Goal: Check status: Check status

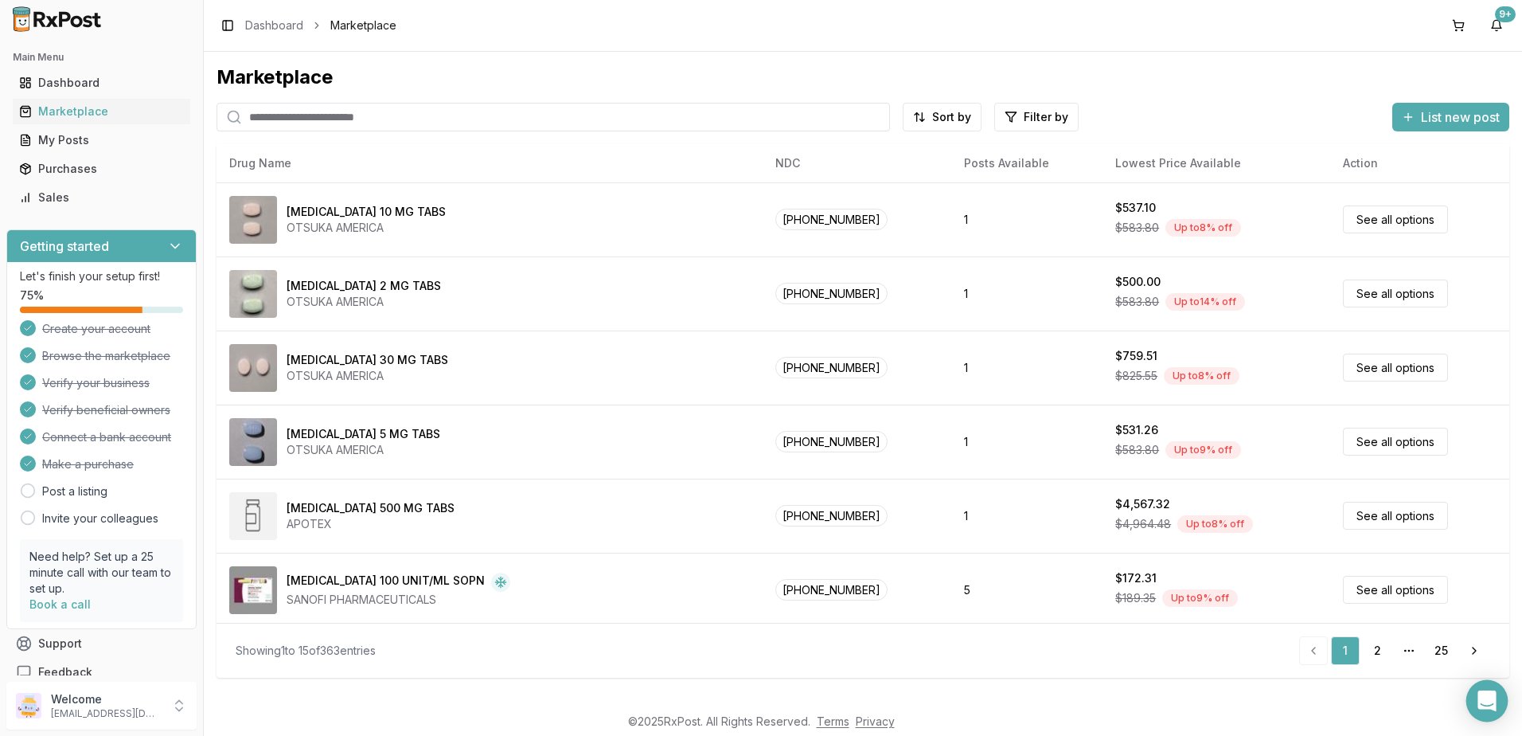
click at [1491, 705] on icon "Open Intercom Messenger" at bounding box center [1487, 700] width 18 height 21
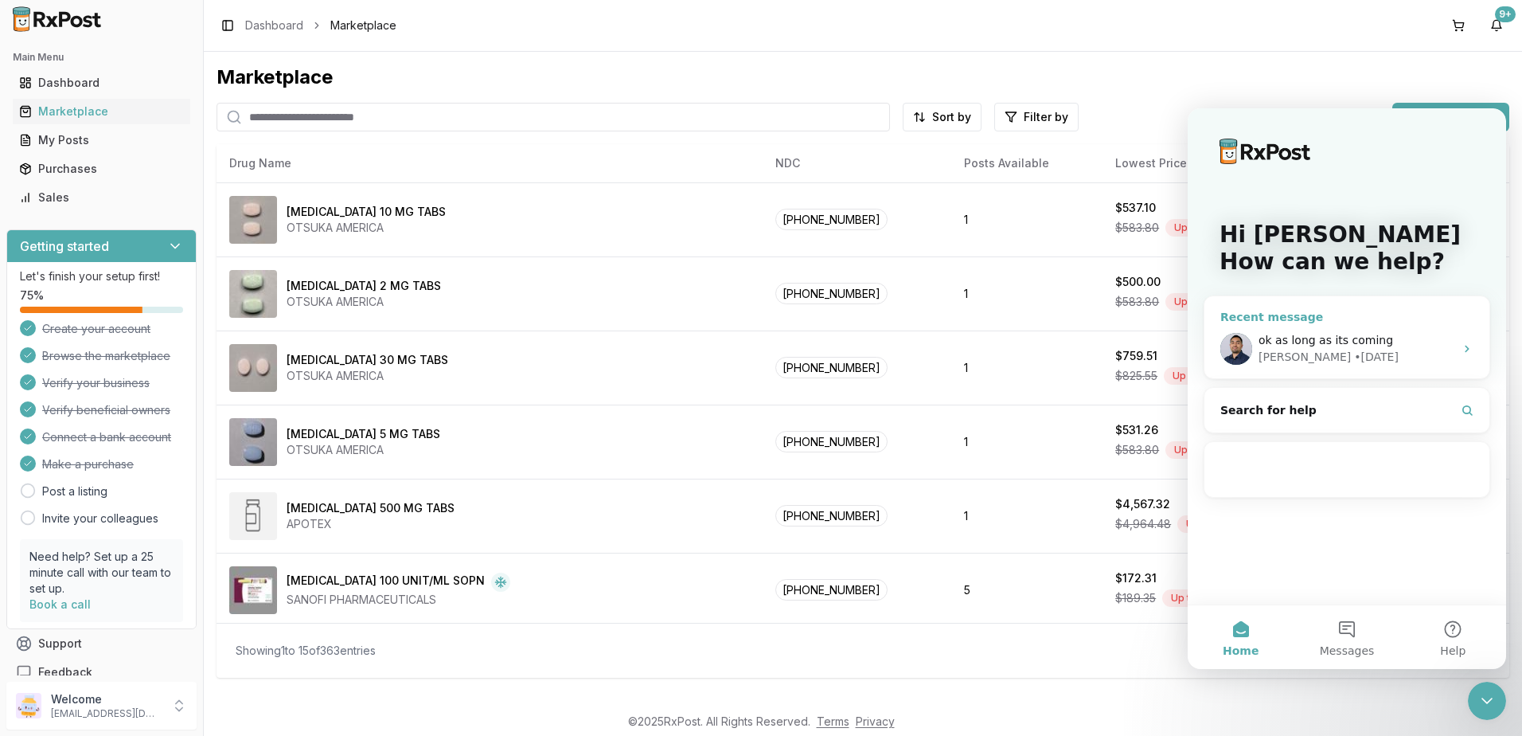
click at [1388, 332] on div "ok as long as its coming" at bounding box center [1357, 340] width 196 height 17
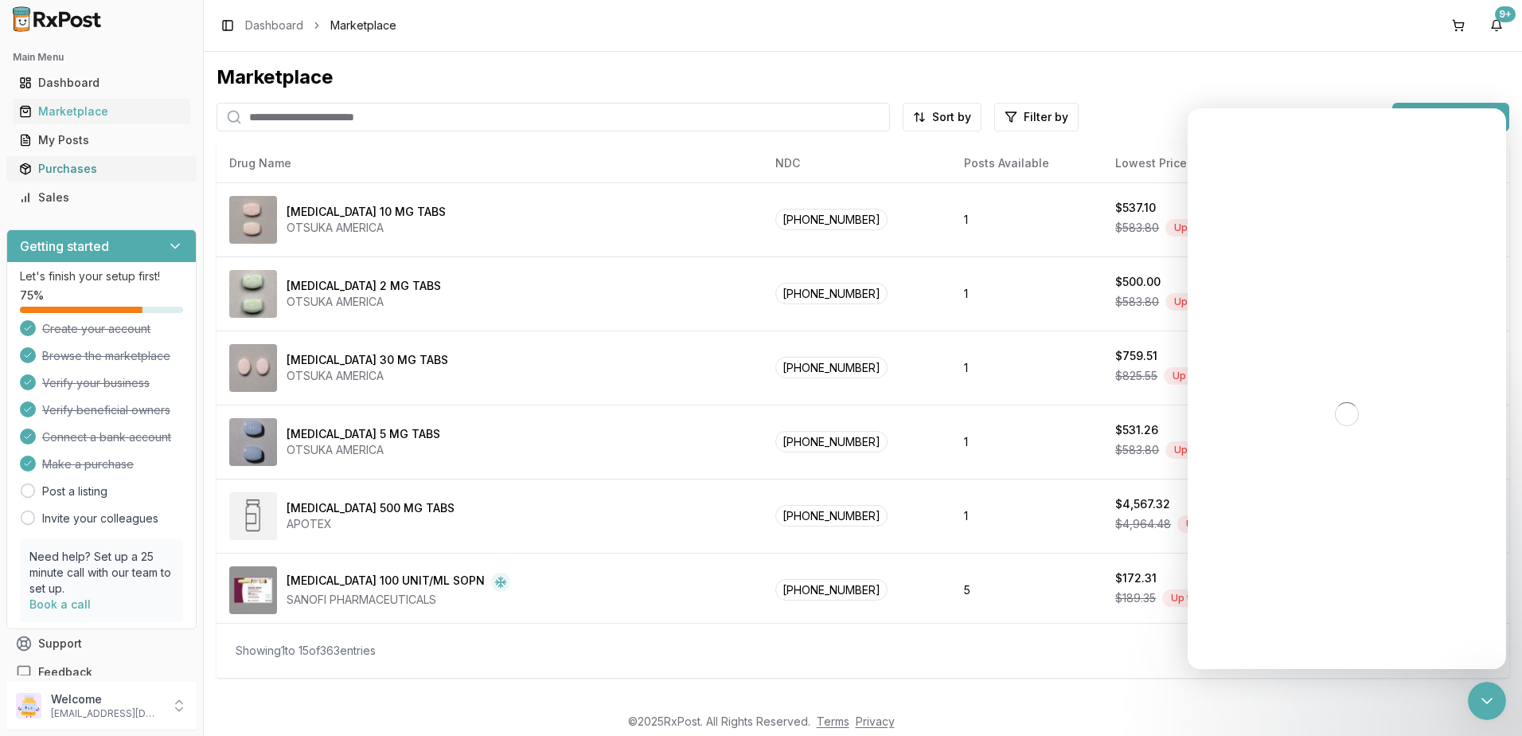
click at [66, 166] on div "Purchases" at bounding box center [101, 169] width 165 height 16
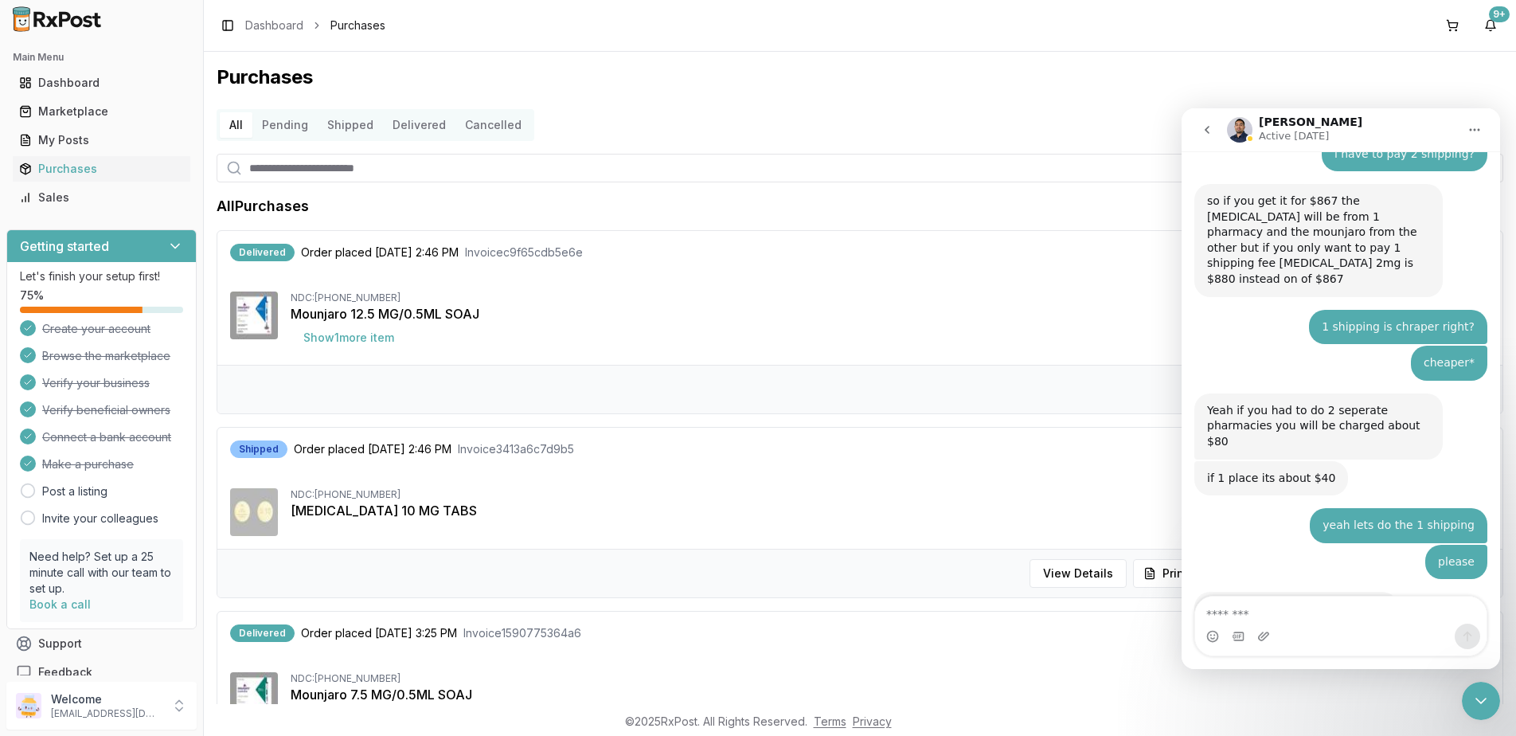
scroll to position [10330, 0]
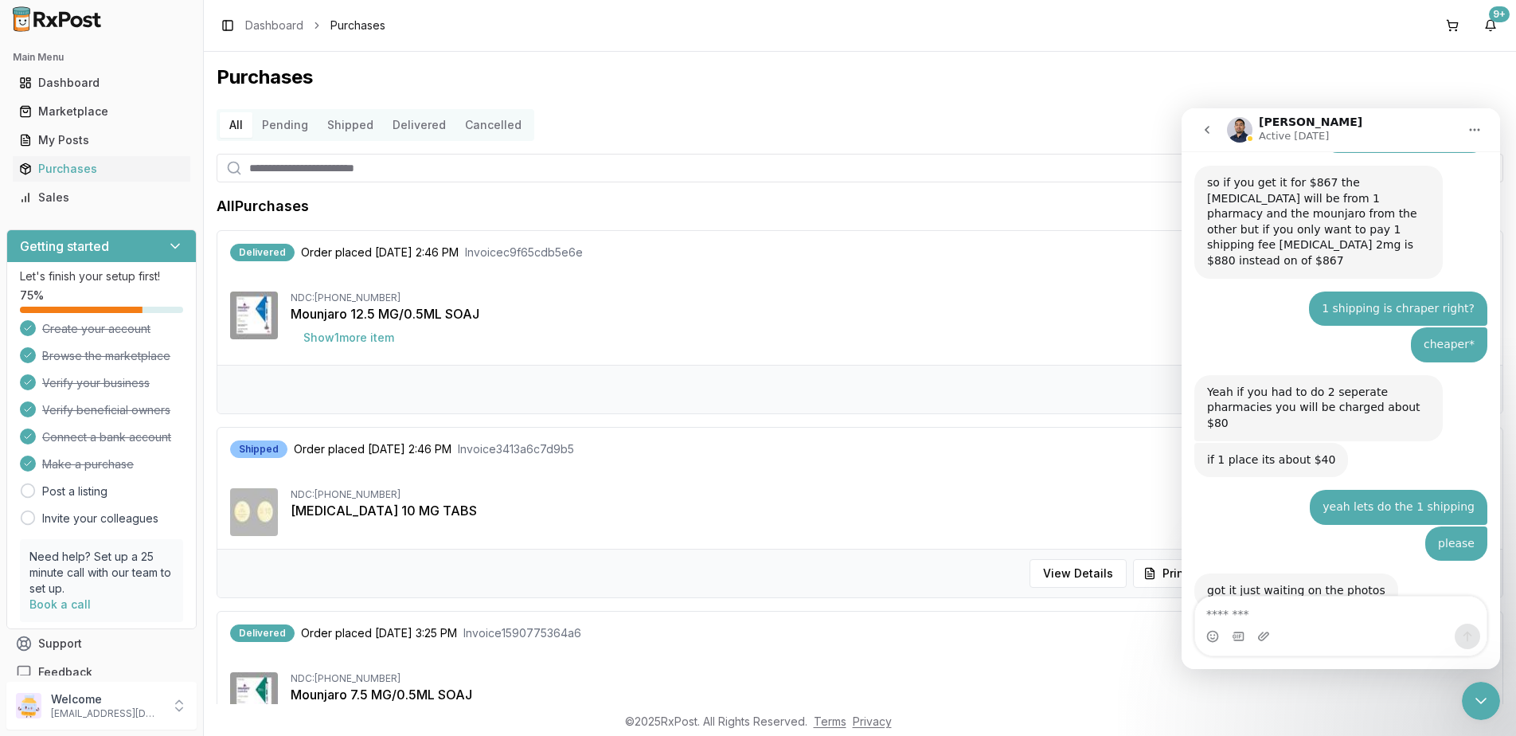
click at [1492, 700] on div "Close Intercom Messenger" at bounding box center [1481, 700] width 38 height 38
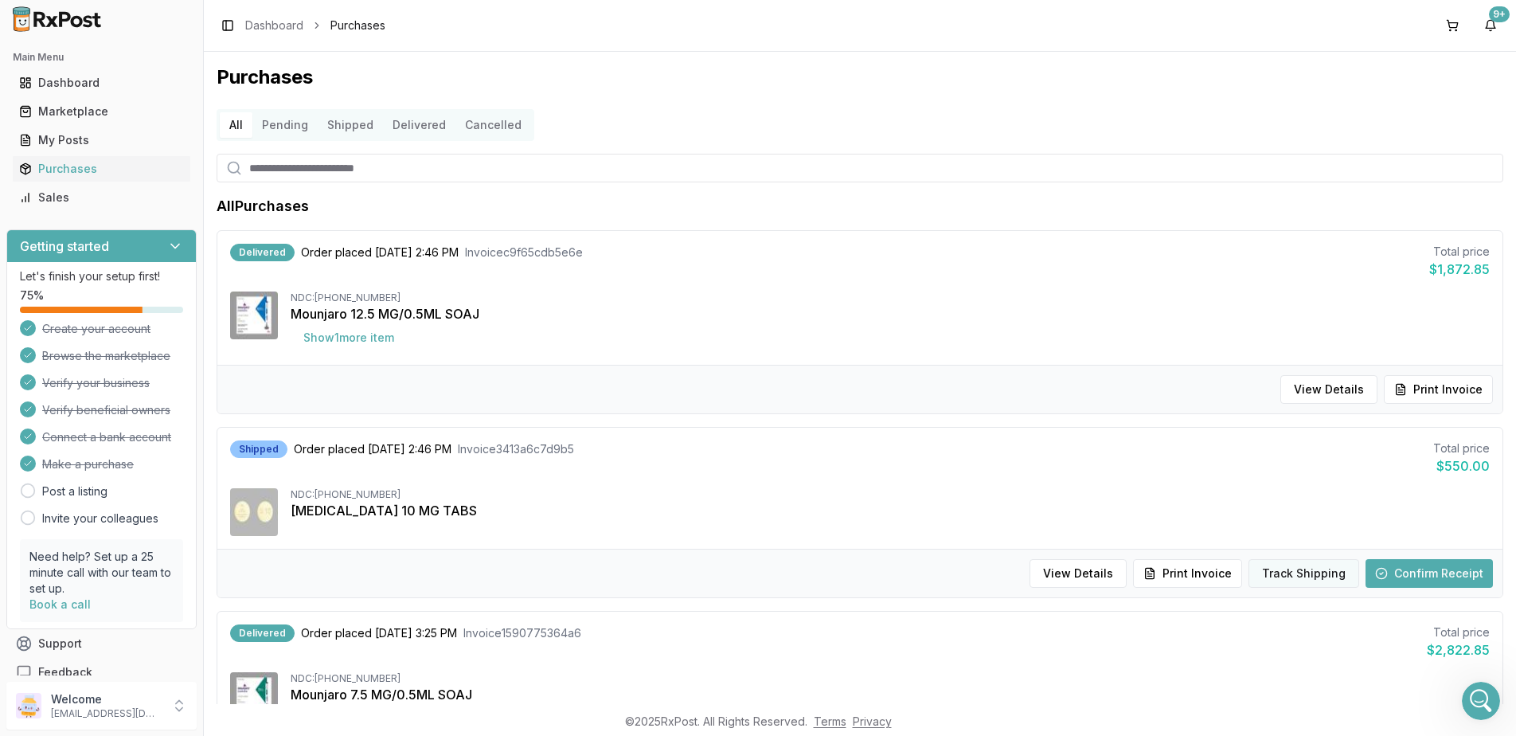
click at [1279, 573] on button "Track Shipping" at bounding box center [1303, 573] width 111 height 29
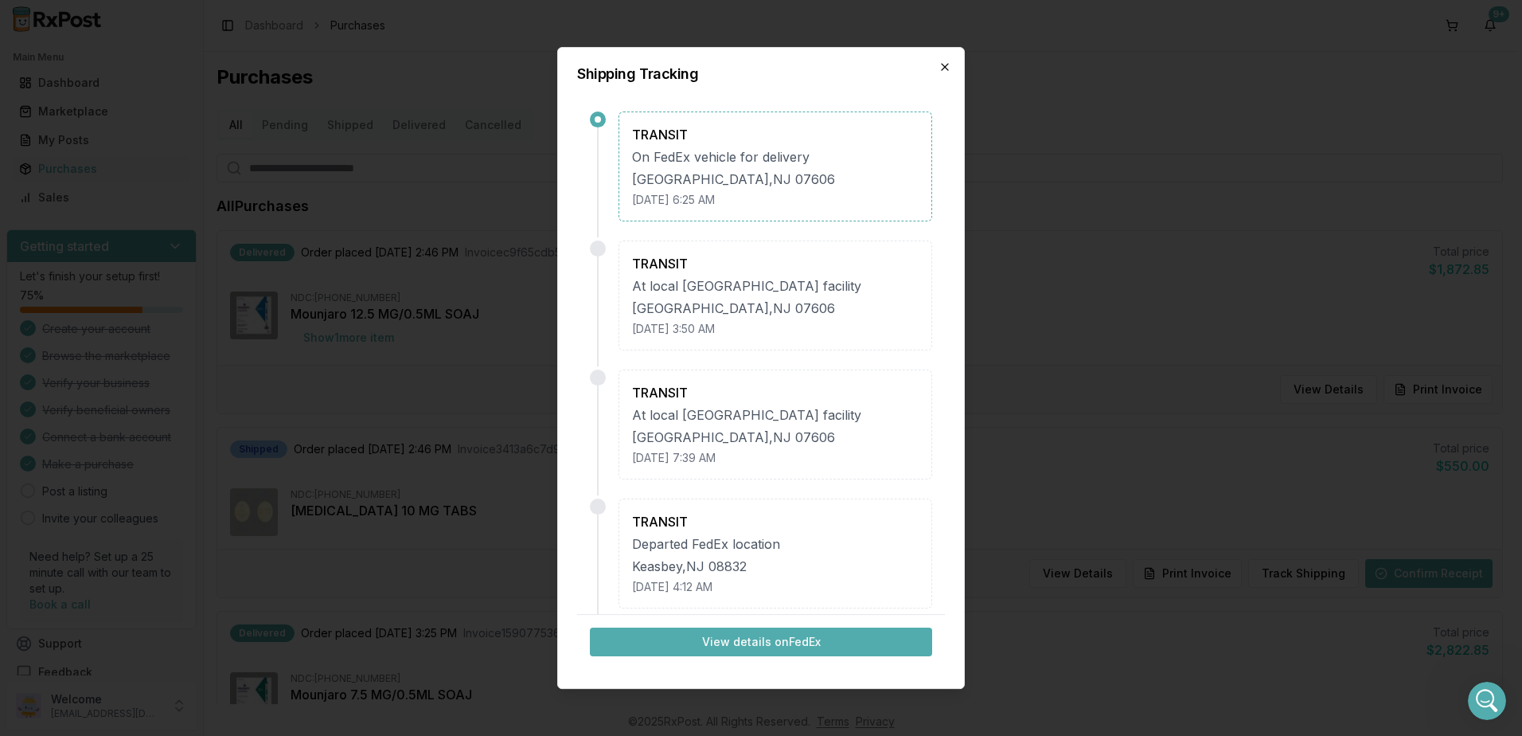
click at [944, 67] on icon "button" at bounding box center [945, 67] width 6 height 6
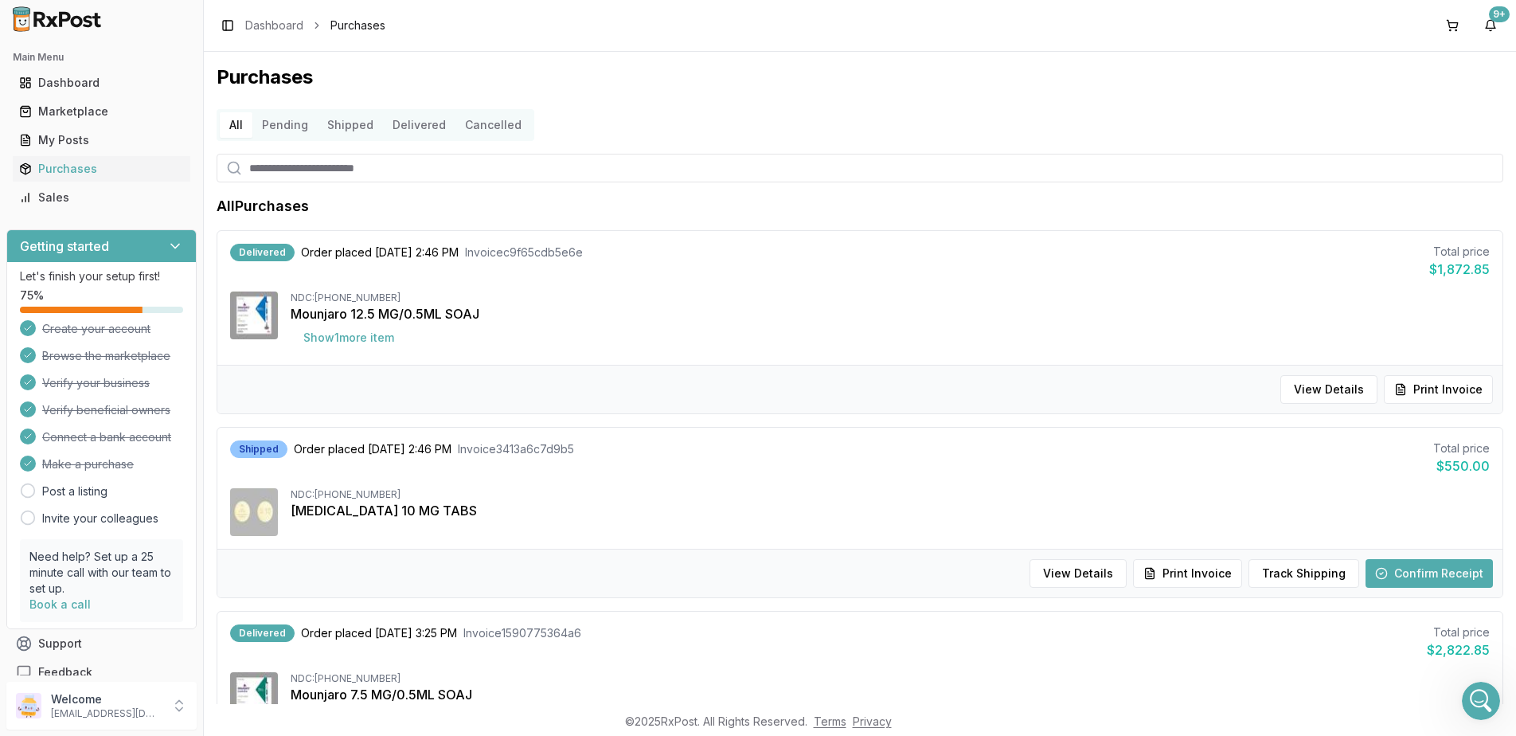
drag, startPoint x: 2899, startPoint y: 1316, endPoint x: 1474, endPoint y: 700, distance: 1552.5
click at [1474, 700] on icon "Open Intercom Messenger" at bounding box center [1481, 701] width 26 height 26
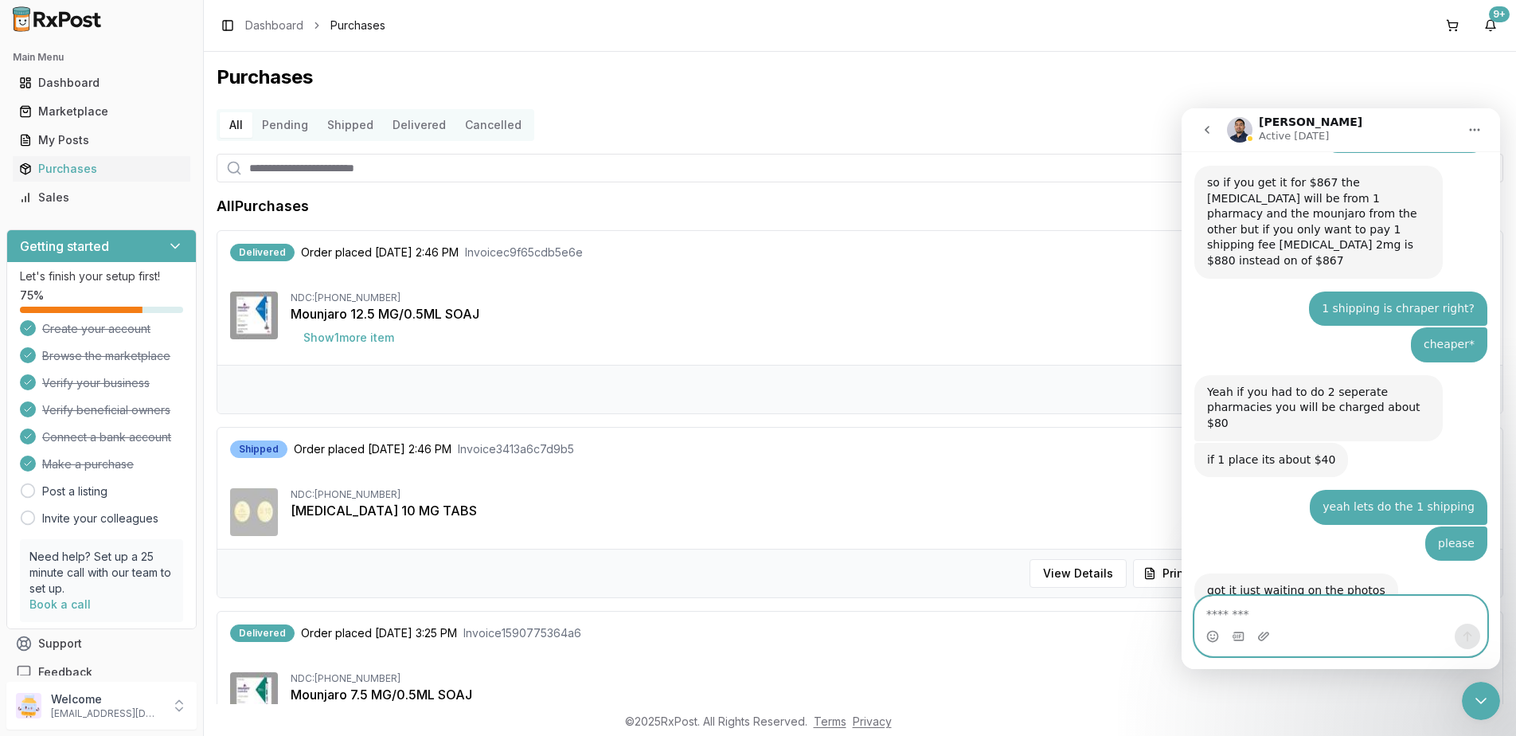
click at [1321, 619] on textarea "Message…" at bounding box center [1340, 609] width 291 height 27
